Goal: Task Accomplishment & Management: Manage account settings

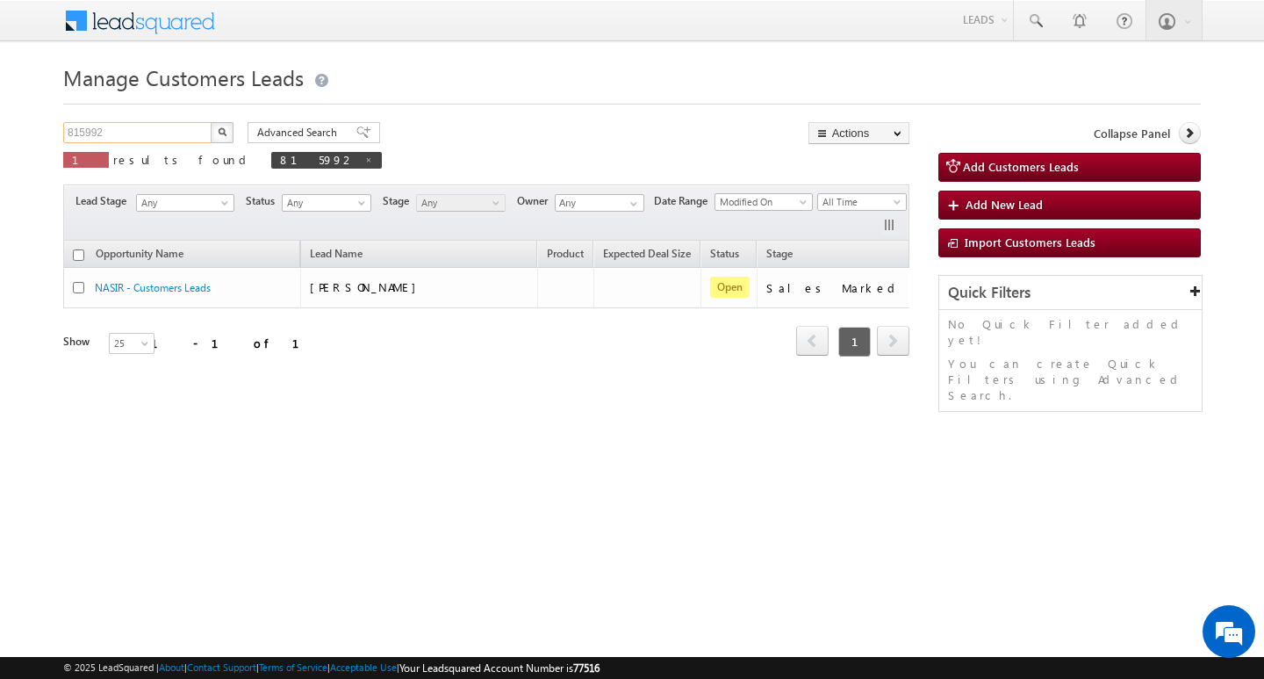
click at [172, 130] on input "815992" at bounding box center [138, 132] width 150 height 21
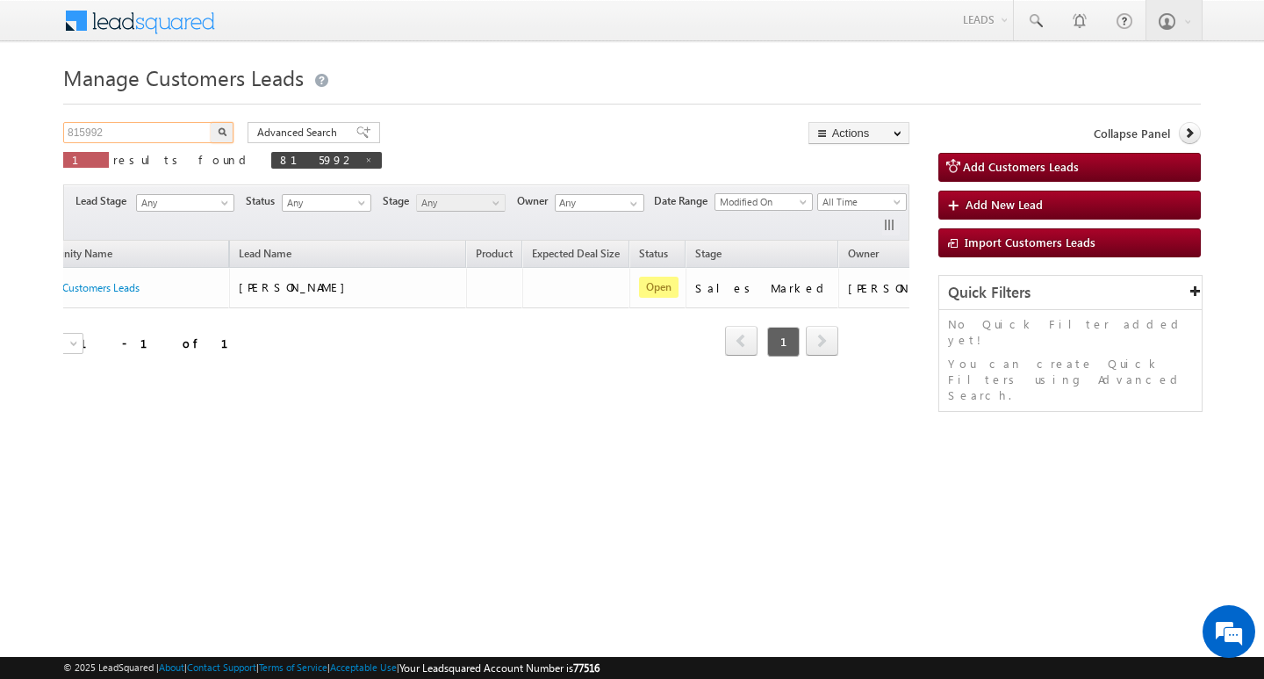
click at [172, 130] on input "815992" at bounding box center [138, 132] width 150 height 21
paste input "6137"
type input "816137"
click at [229, 128] on button "button" at bounding box center [222, 132] width 23 height 21
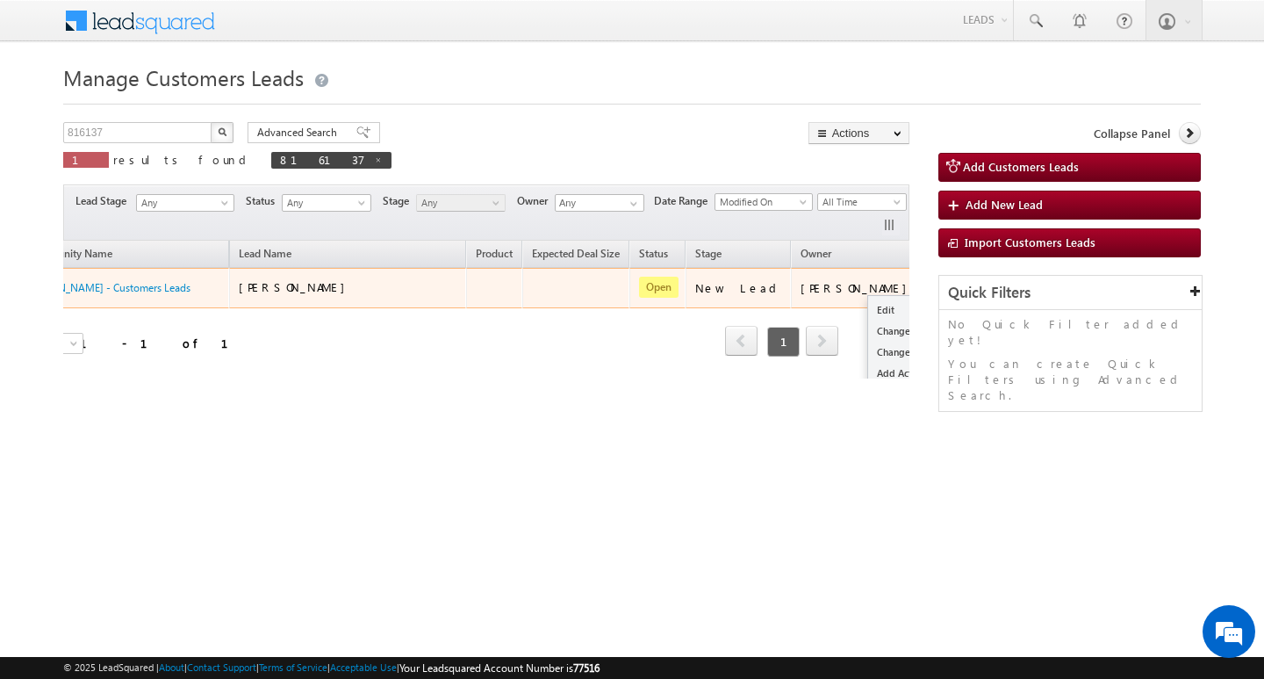
click at [939, 286] on button "button" at bounding box center [948, 287] width 18 height 18
click at [868, 304] on link "Edit" at bounding box center [912, 309] width 88 height 21
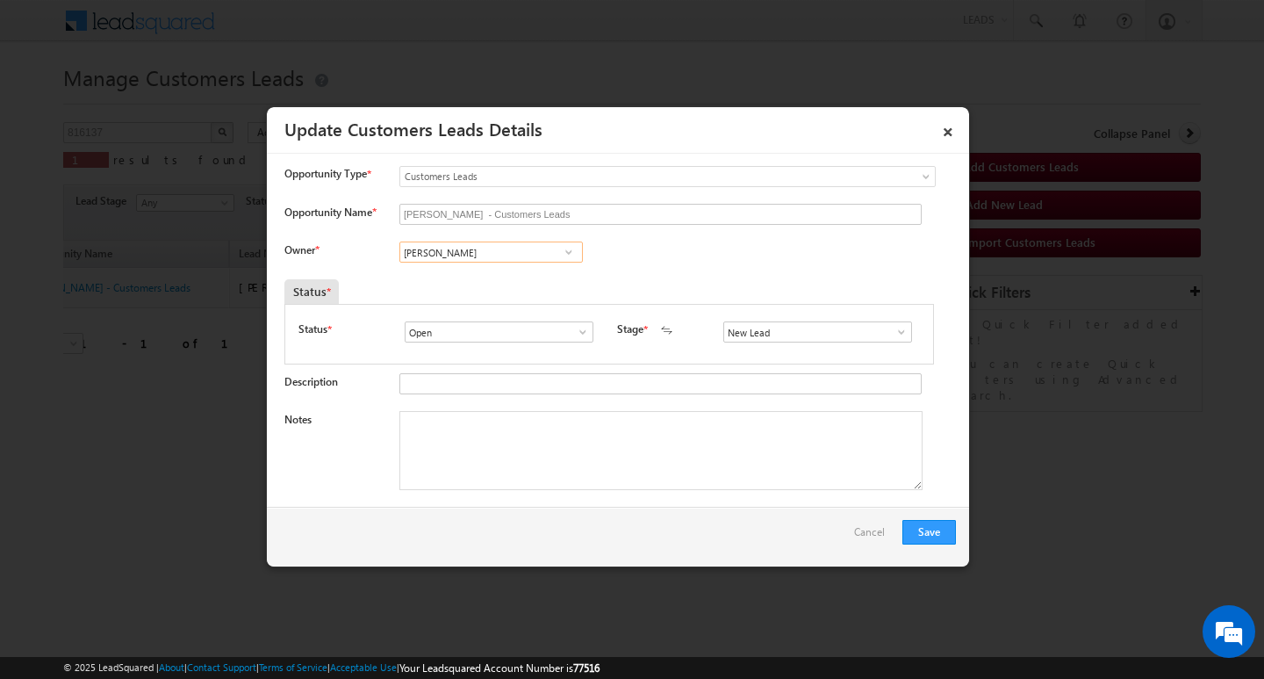
click at [475, 257] on input "[PERSON_NAME]" at bounding box center [492, 251] width 184 height 21
paste input "Bhushan [PERSON_NAME]"
click at [532, 278] on link "Bhushan [PERSON_NAME] [EMAIL_ADDRESS][DOMAIN_NAME]" at bounding box center [491, 279] width 182 height 32
type input "Bhushan [PERSON_NAME]"
click at [791, 338] on input "New Lead" at bounding box center [818, 331] width 189 height 21
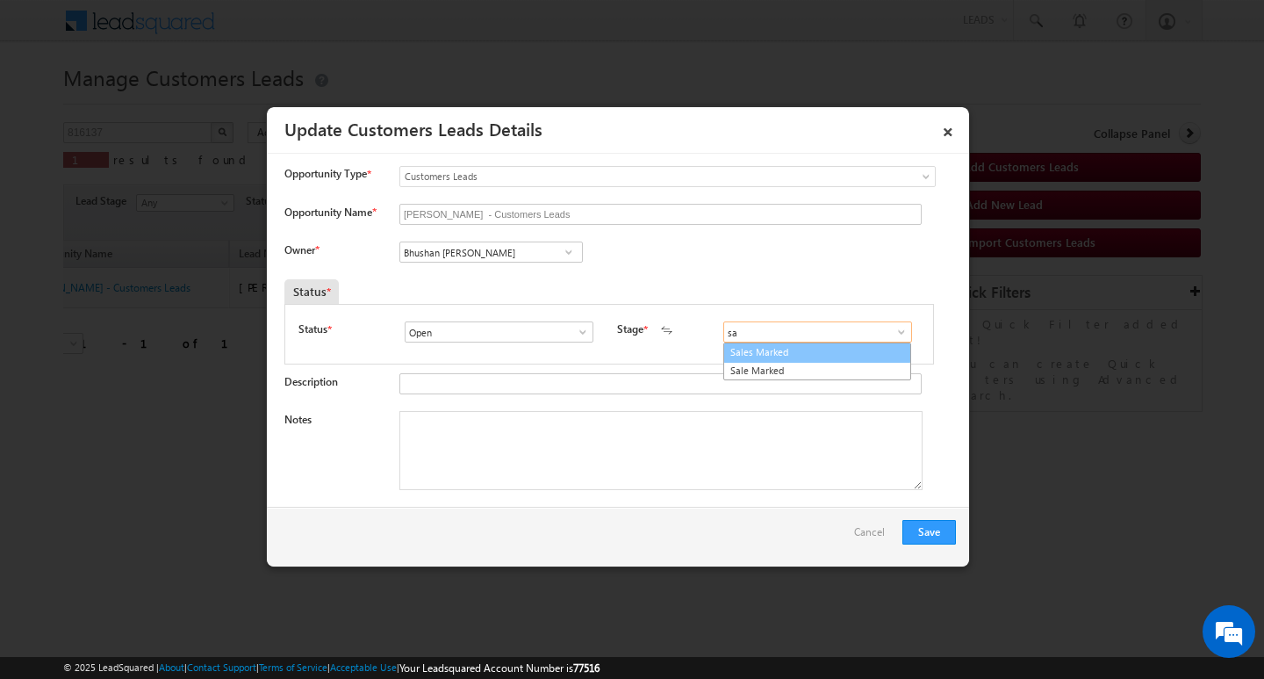
click at [772, 357] on link "Sales Marked" at bounding box center [818, 352] width 188 height 20
type input "Sales Marked"
click at [753, 429] on textarea "Notes" at bounding box center [661, 450] width 523 height 79
paste textarea "[PERSON_NAME] / Construction /45 lakh customer required for construction custom…"
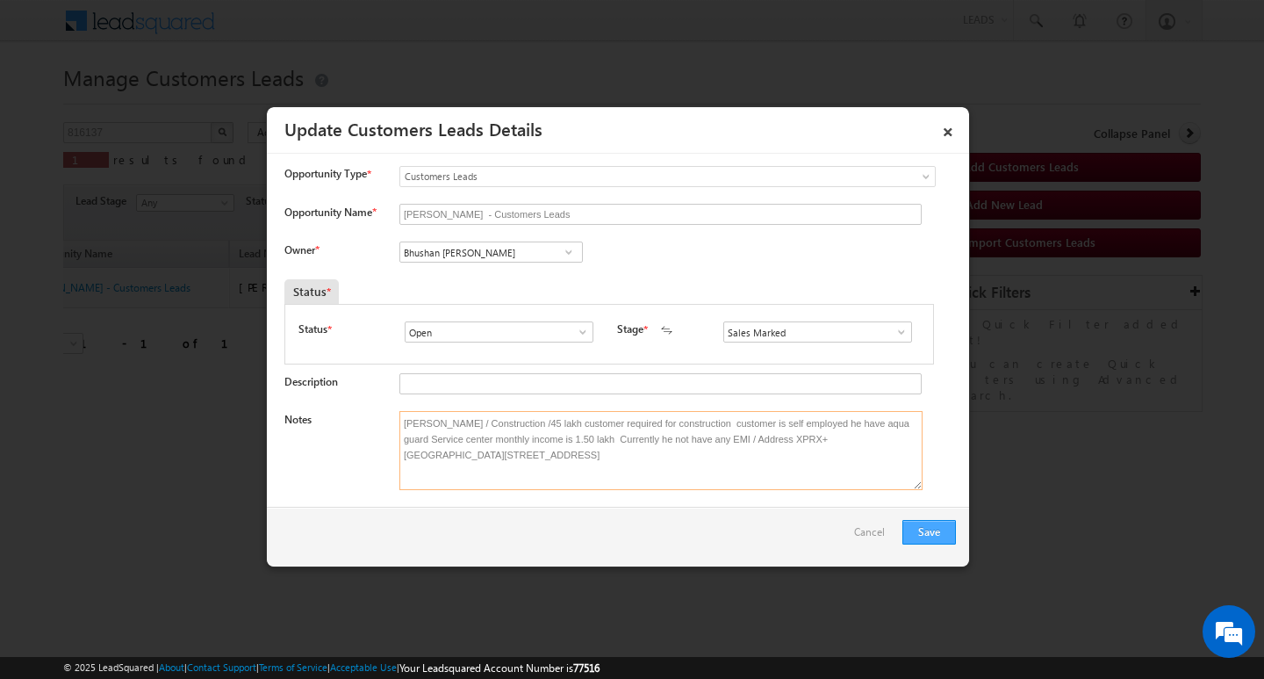
type textarea "[PERSON_NAME] / Construction /45 lakh customer required for construction custom…"
click at [930, 525] on button "Save" at bounding box center [930, 532] width 54 height 25
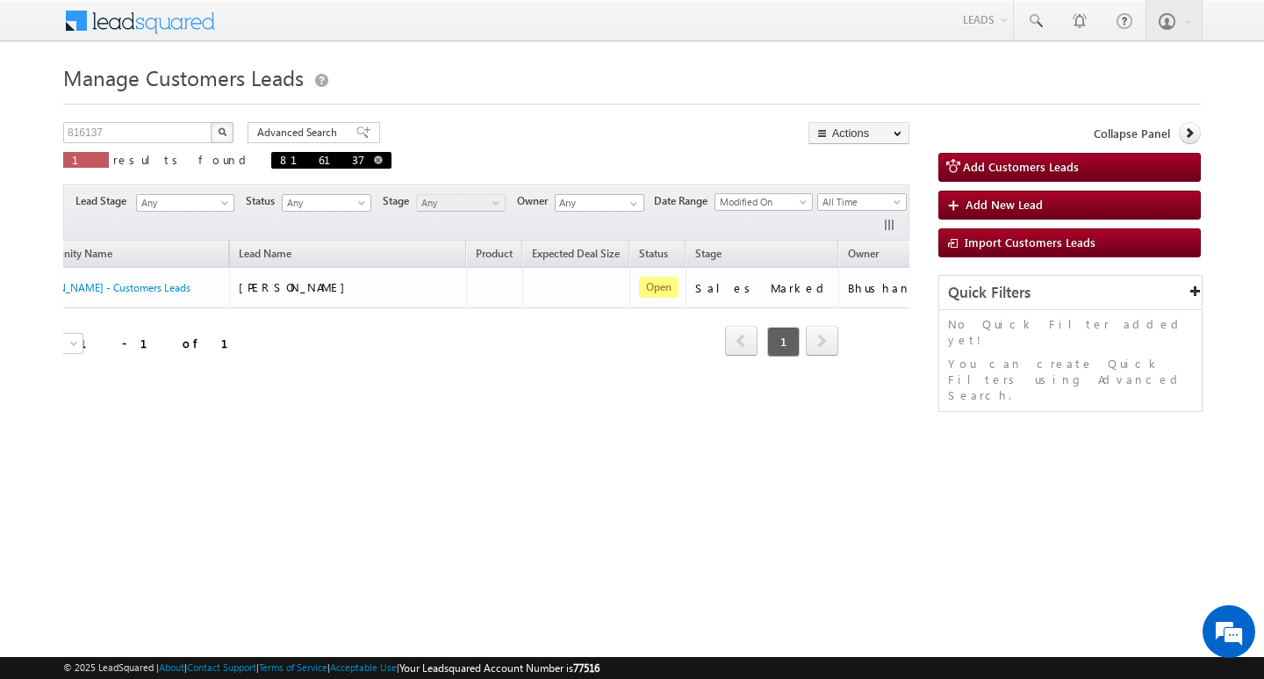
click at [374, 160] on span at bounding box center [378, 159] width 9 height 9
type input "Search Customers Leads"
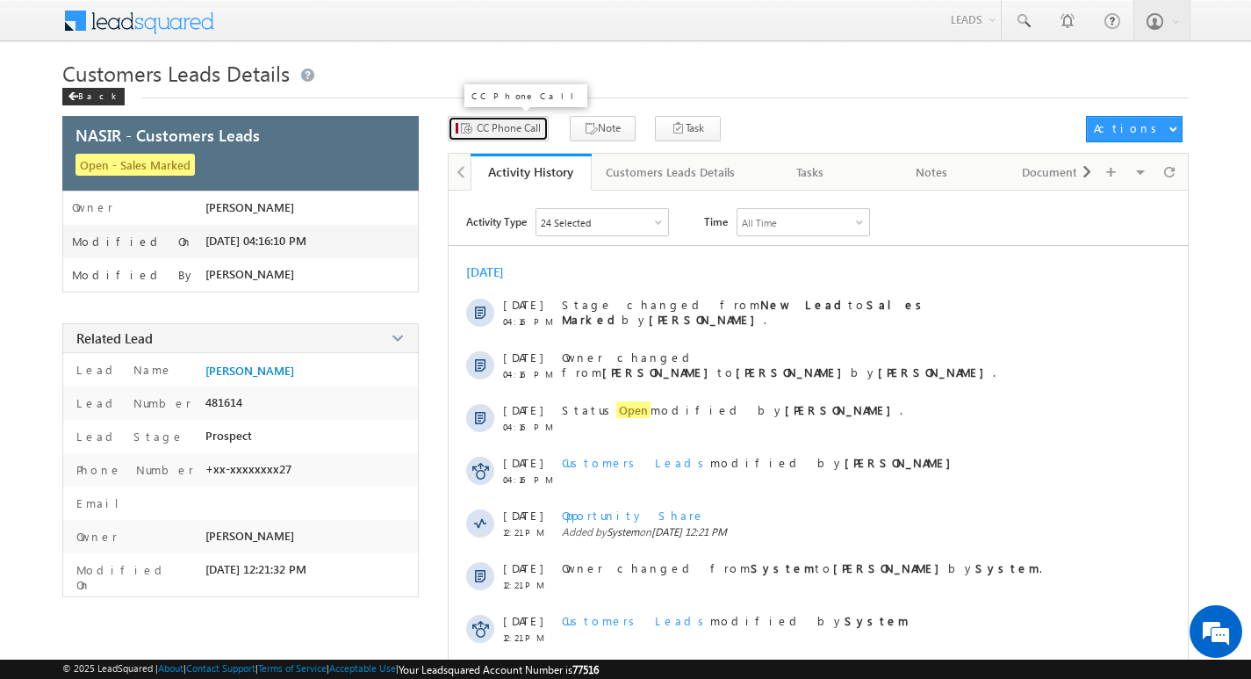
click at [537, 132] on span "CC Phone Call" at bounding box center [509, 128] width 64 height 16
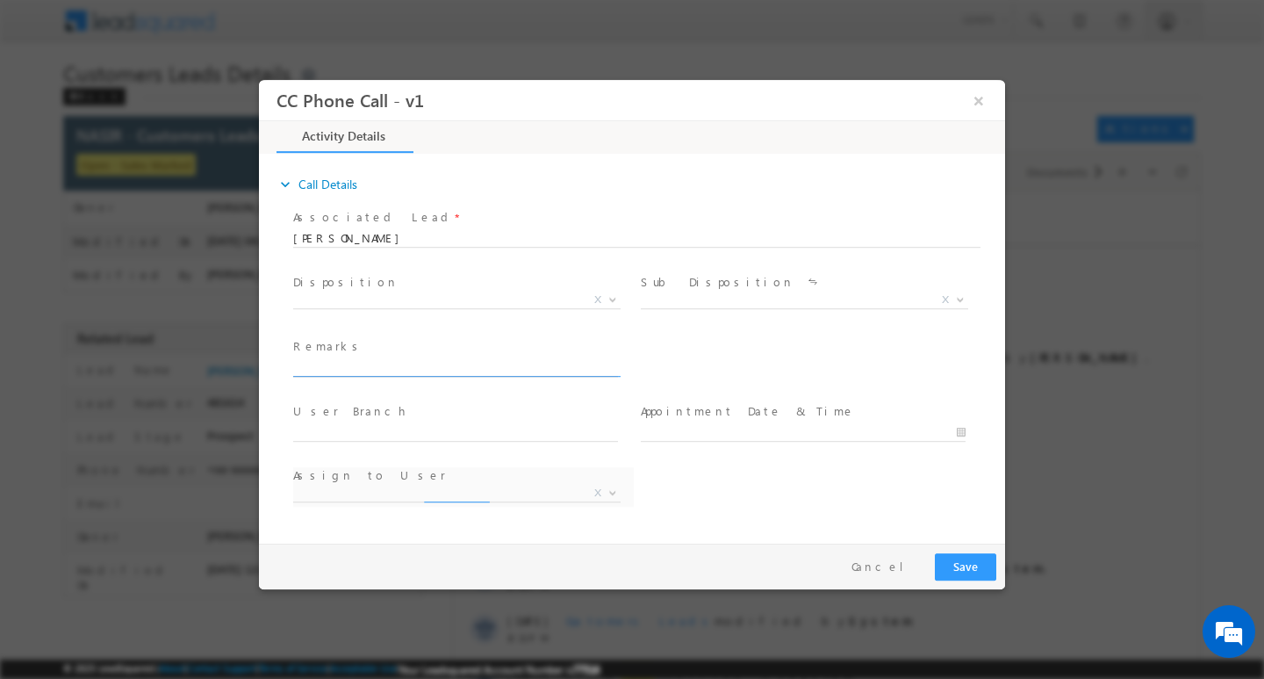
click at [442, 361] on input "text" at bounding box center [455, 367] width 325 height 18
type input "NAVNATH BAHER / Construction /45 lakh customer required for construction custom…"
select select "krishna.kumar@sgrlimited.in"
type input "NAVNATH BAHER / Construction /45 lakh customer required for construction custom…"
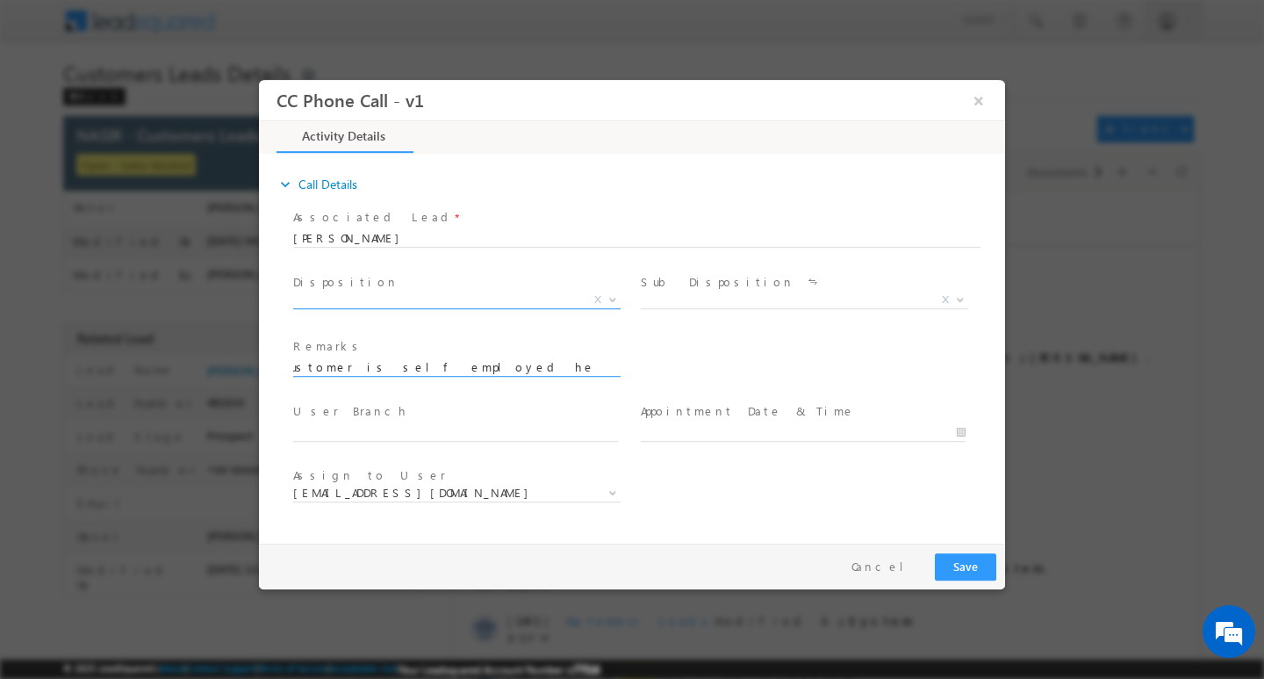
scroll to position [0, 0]
click at [474, 309] on span "X" at bounding box center [457, 303] width 328 height 18
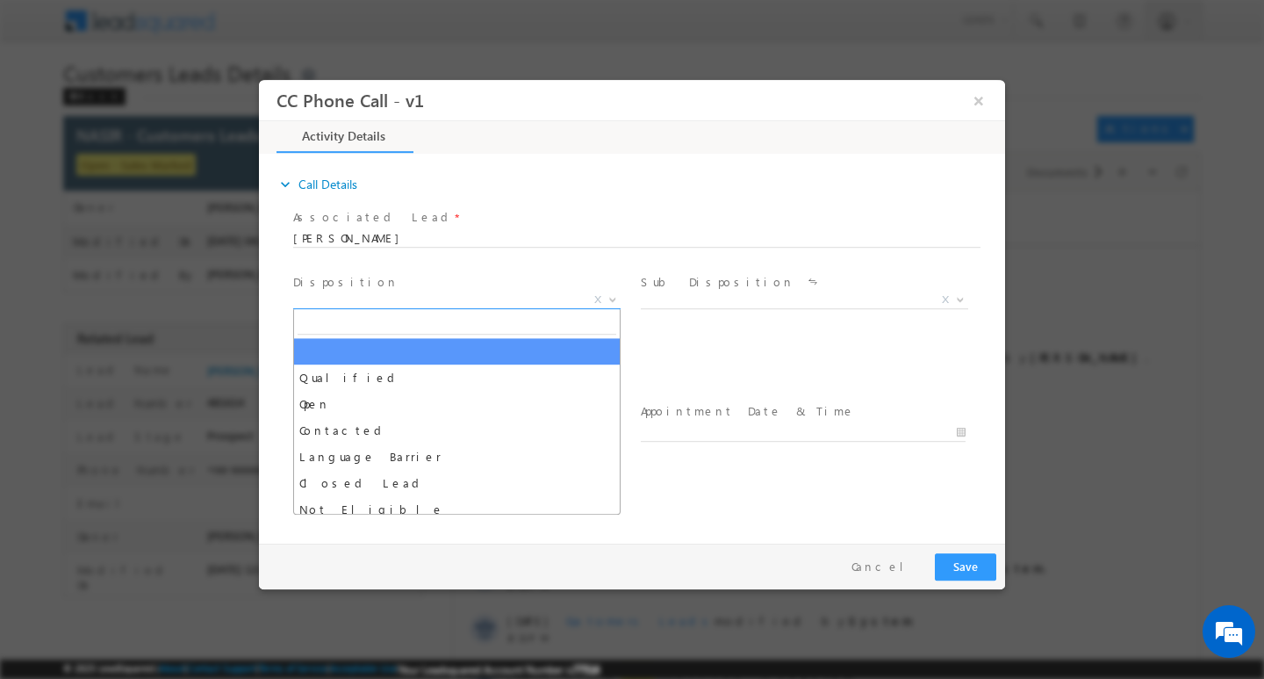
click at [475, 301] on span "X" at bounding box center [457, 300] width 328 height 18
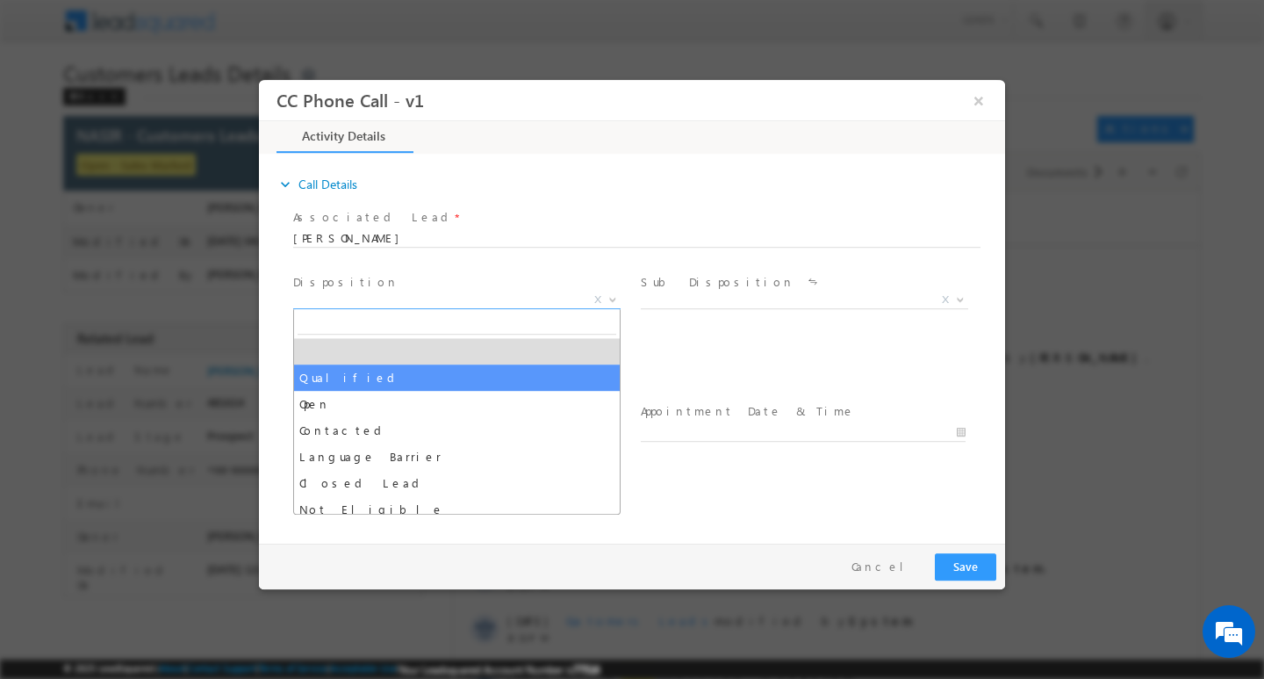
select select "Qualified"
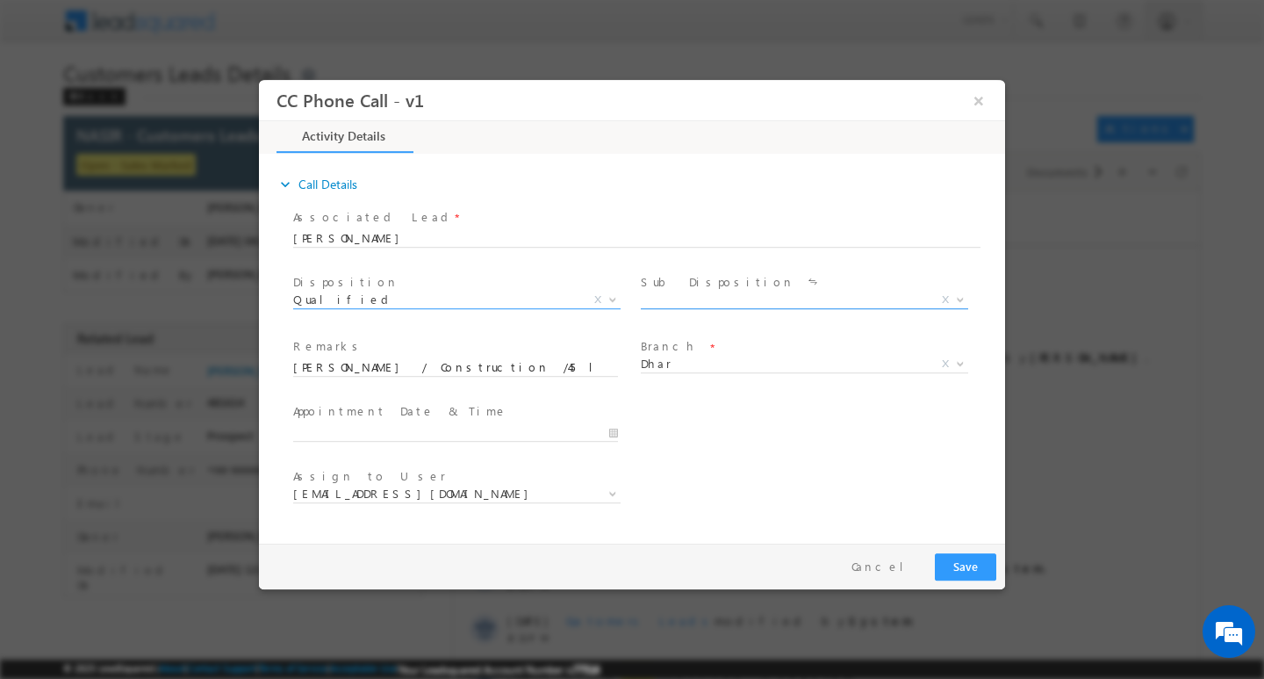
click at [757, 292] on span "X" at bounding box center [805, 300] width 328 height 18
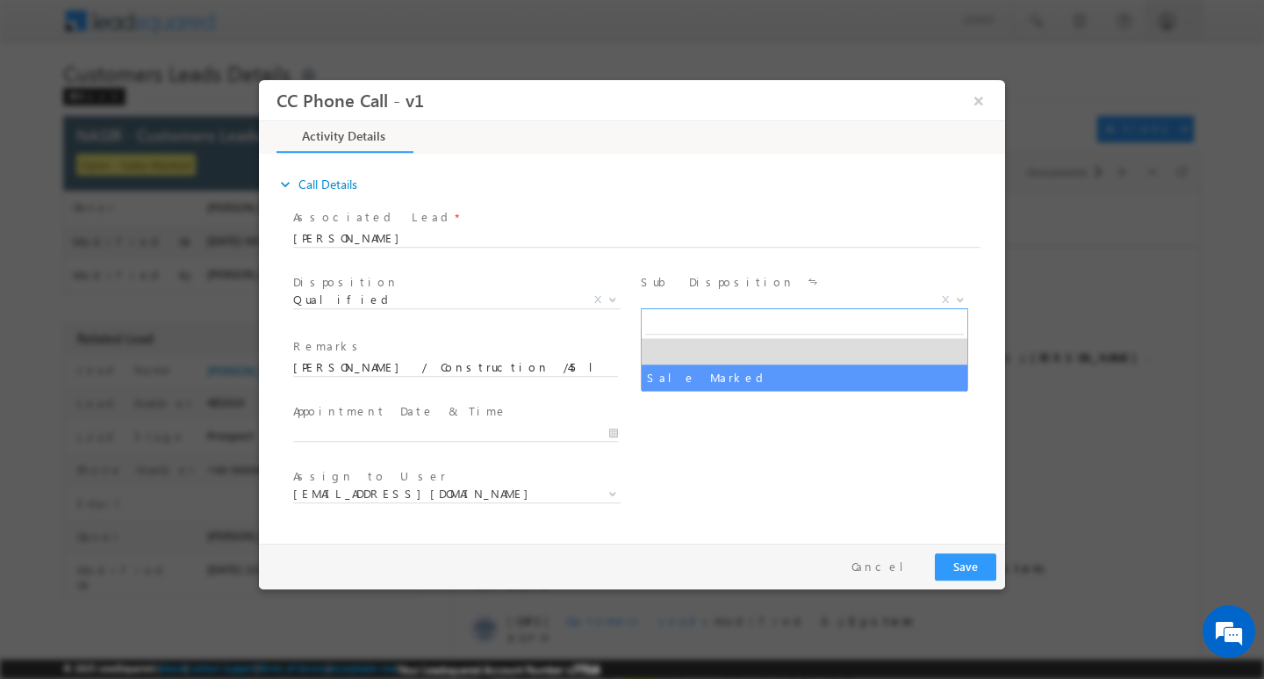
select select "Sale Marked"
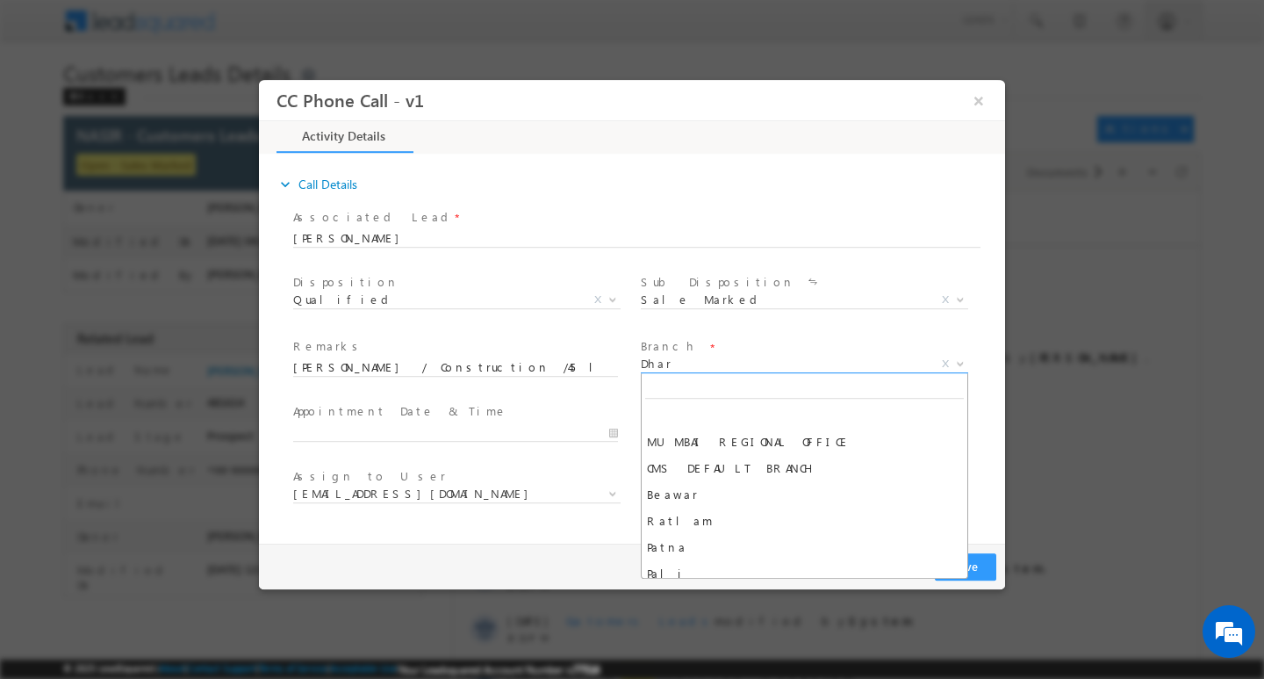
click at [749, 367] on span "Dhar" at bounding box center [783, 363] width 285 height 16
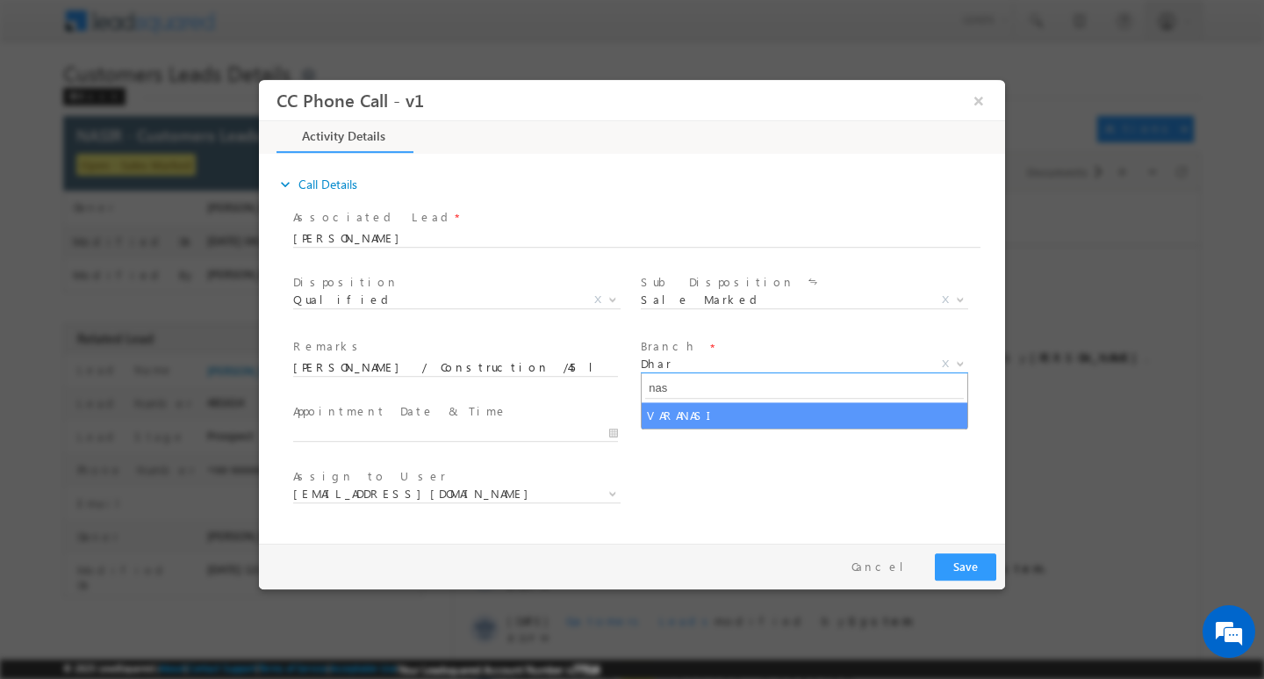
type input "nash"
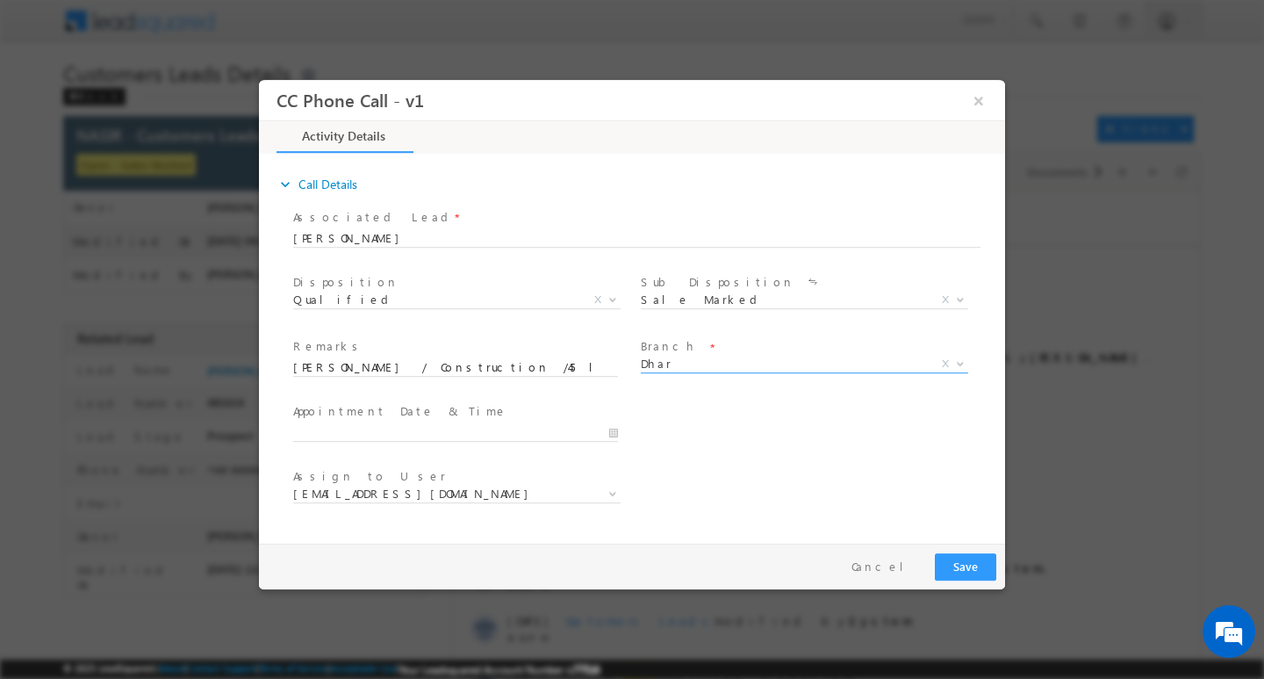
click at [625, 434] on div at bounding box center [463, 431] width 341 height 21
click at [623, 434] on div at bounding box center [463, 431] width 341 height 21
click at [618, 434] on input "09/02/2025 5:12 PM" at bounding box center [455, 432] width 325 height 18
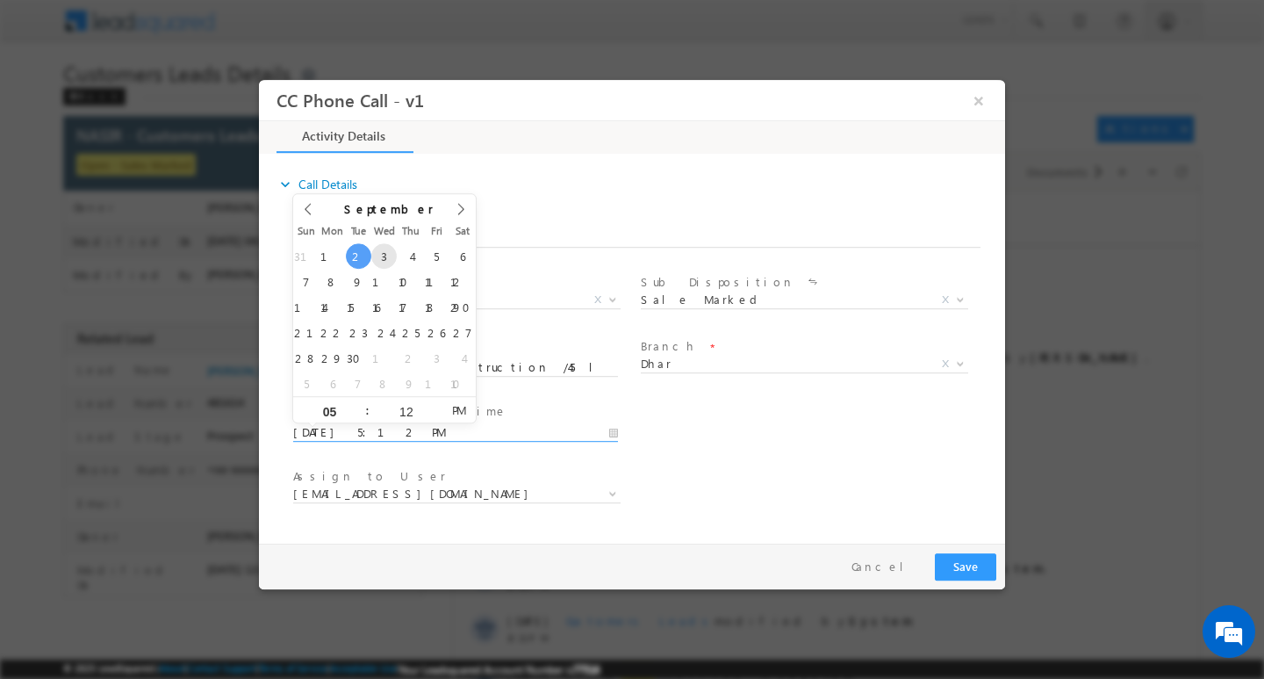
type input "09/03/2025 5:12 PM"
click at [352, 411] on input "05" at bounding box center [329, 410] width 73 height 11
click at [344, 410] on input "05" at bounding box center [329, 410] width 73 height 11
type input "1"
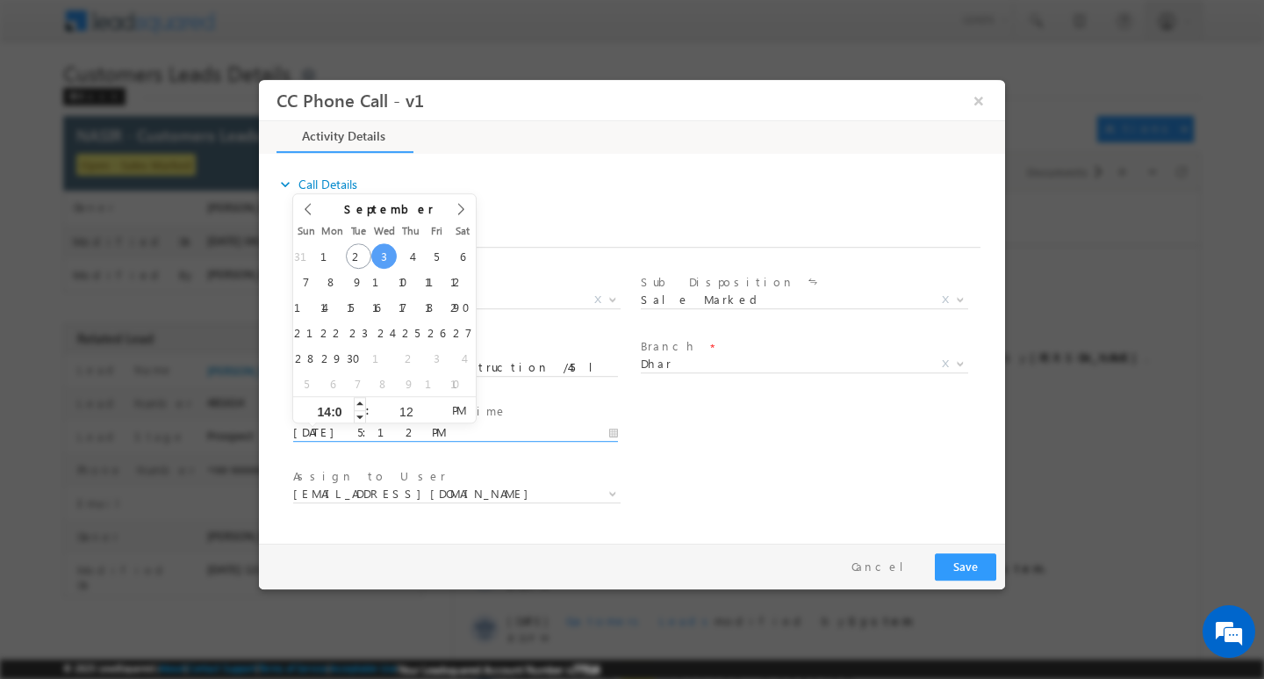
type input "14:00"
type input "09/03/2025 12:12 PM"
click at [748, 465] on div "Assign to User * krishna.kumar@sgrlimited.in ritesh.patel@sgrlimited.in shyam.p…" at bounding box center [648, 495] width 716 height 65
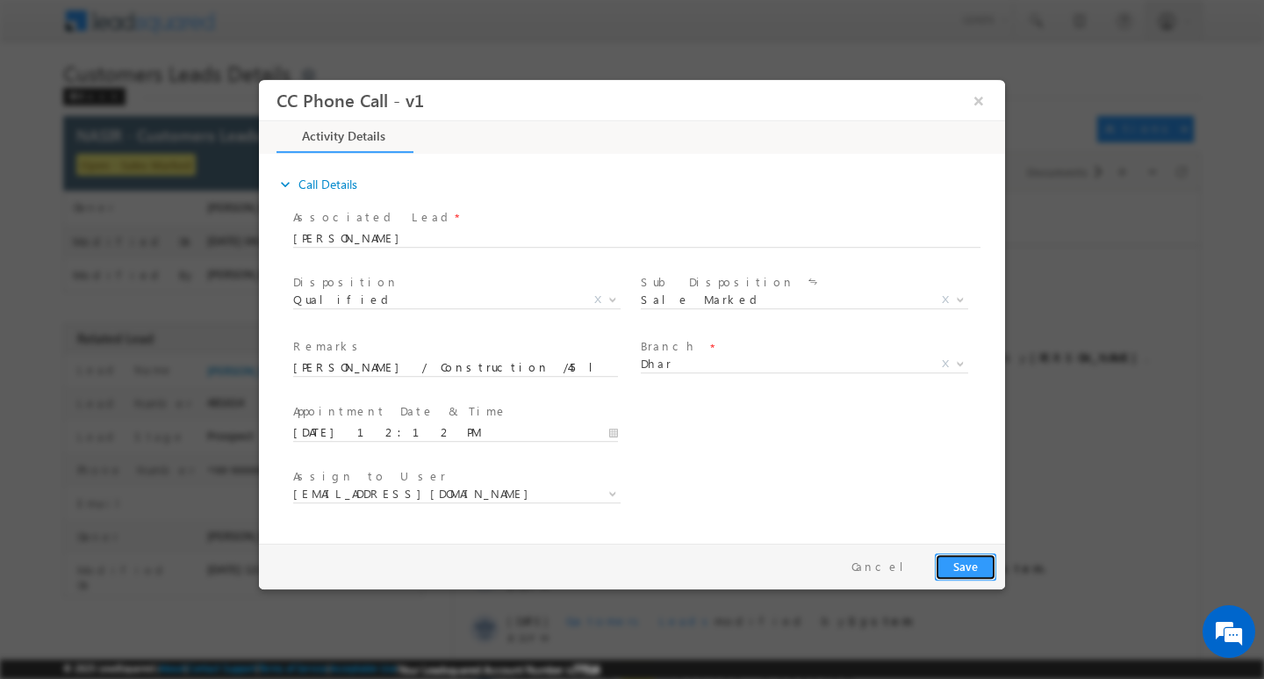
click at [959, 569] on button "Save" at bounding box center [965, 565] width 61 height 27
